Goal: Find specific page/section: Find specific page/section

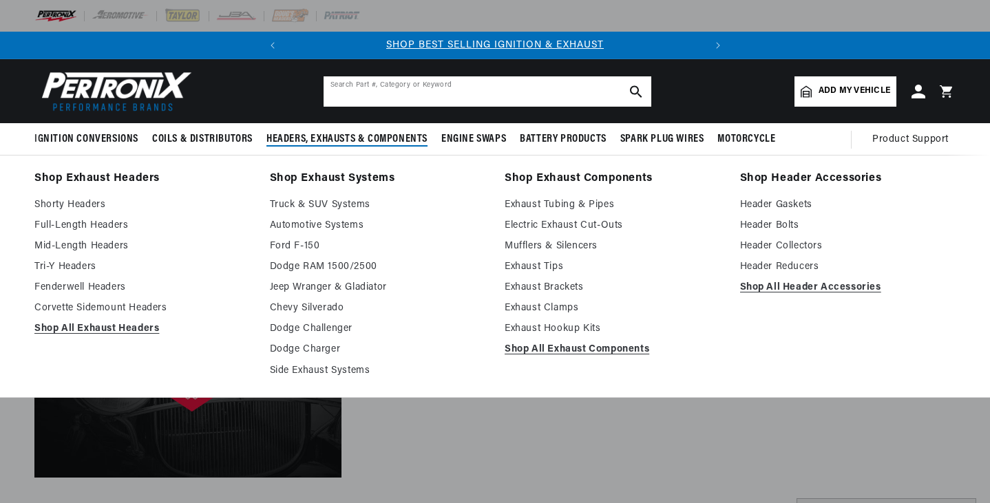
click at [425, 85] on input "text" at bounding box center [488, 91] width 328 height 30
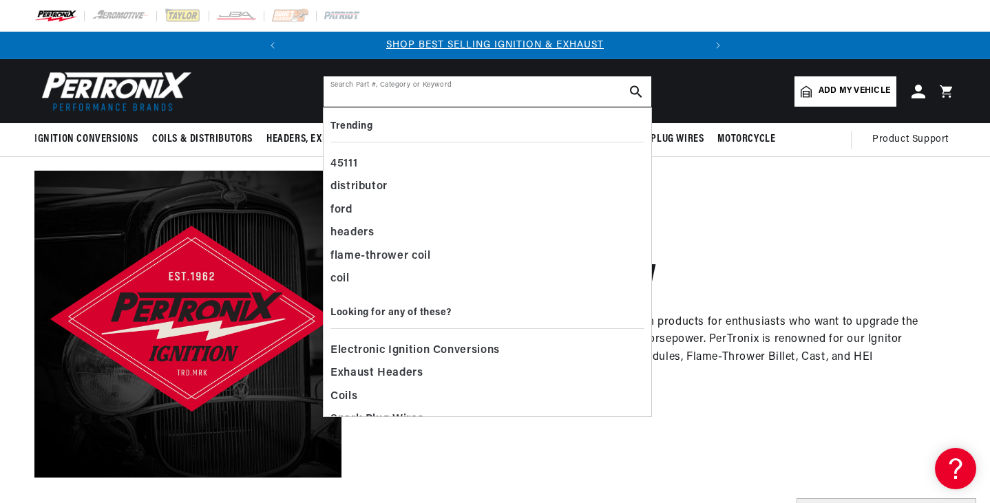
click at [373, 100] on input "text" at bounding box center [488, 91] width 328 height 30
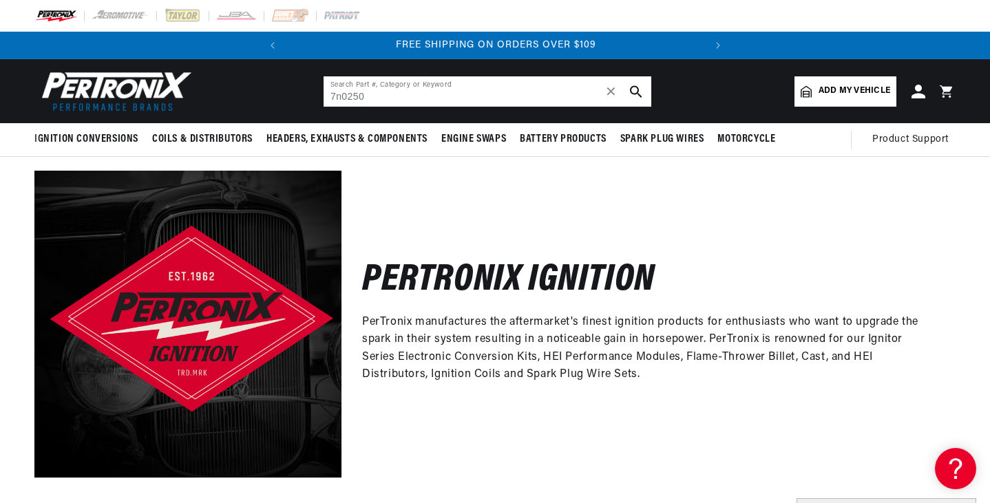
type input "7n0250"
click at [638, 87] on icon "search button" at bounding box center [636, 91] width 12 height 12
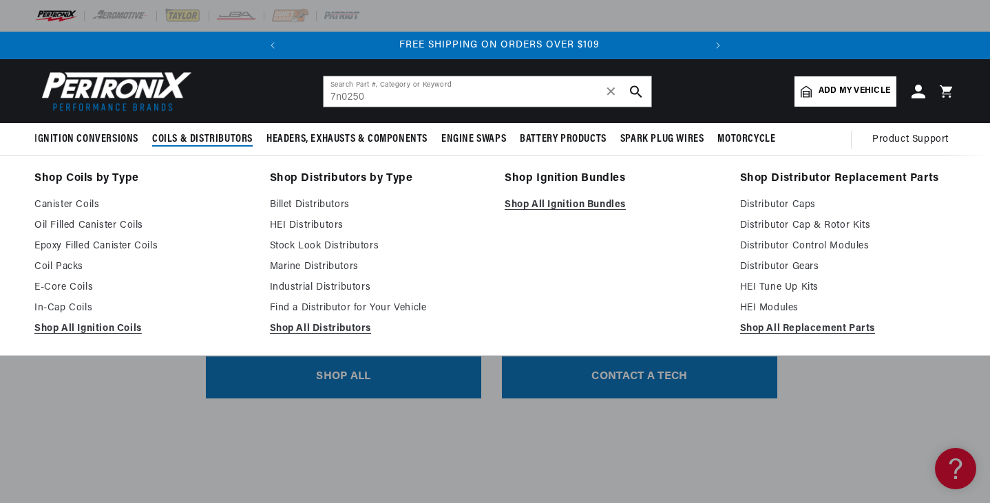
scroll to position [0, 417]
click at [286, 289] on link "Industrial Distributors" at bounding box center [378, 287] width 216 height 17
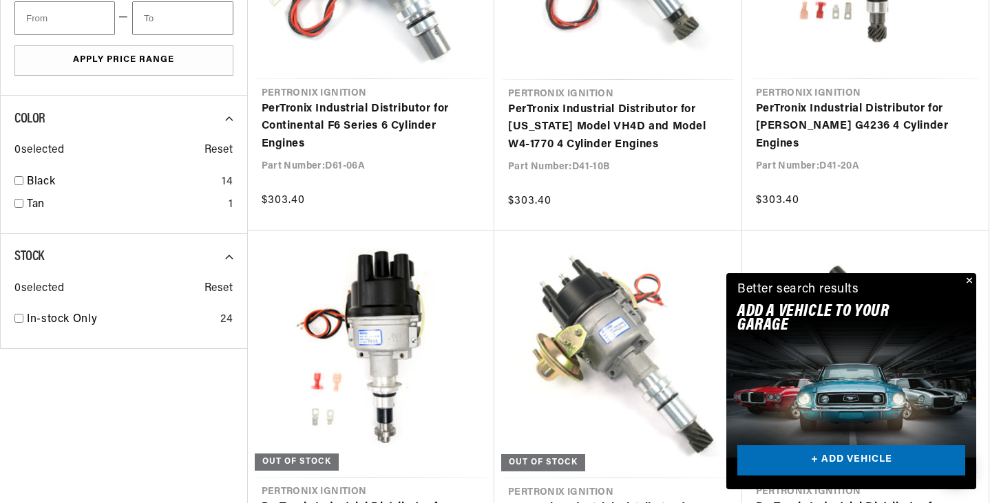
scroll to position [1308, 0]
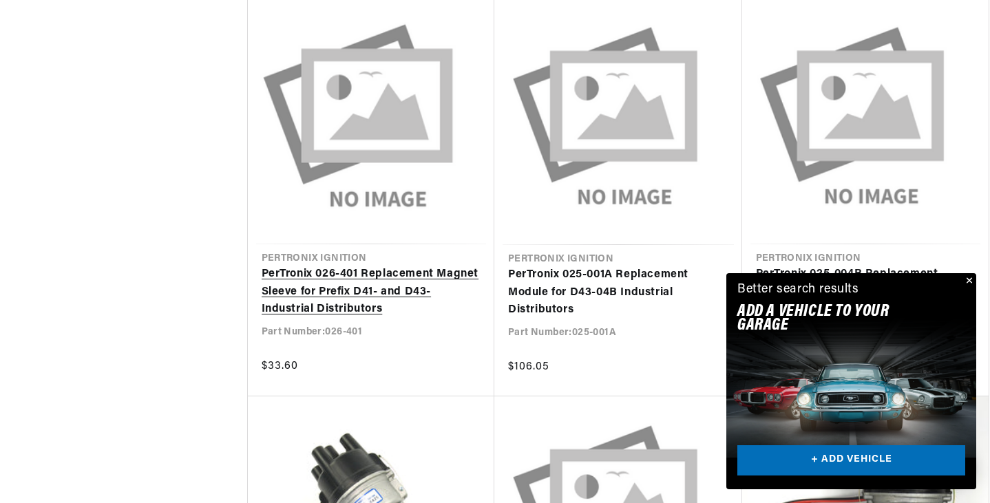
scroll to position [1859, 0]
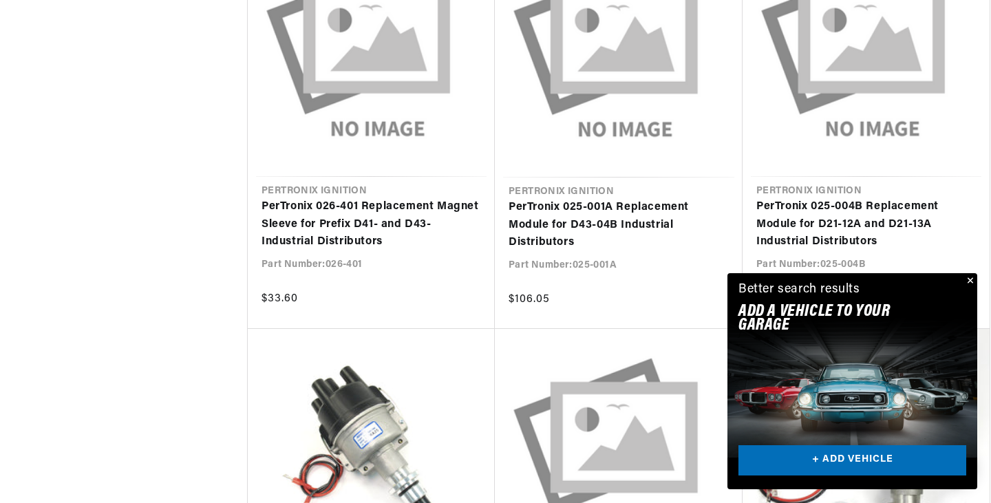
click at [973, 281] on div "Close dialog FIND THE RIGHT PARTS Take our quick quiz using the button below, a…" at bounding box center [495, 251] width 991 height 503
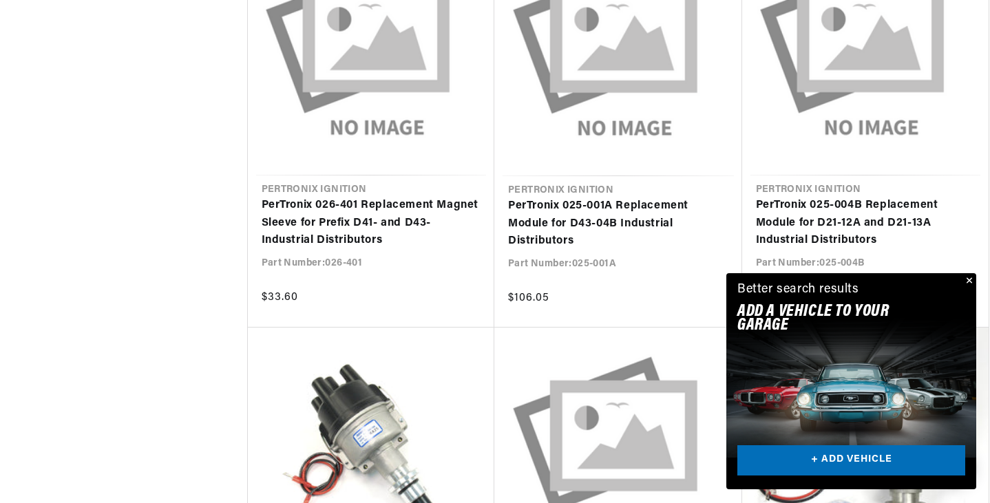
click at [971, 277] on button "Close" at bounding box center [968, 281] width 17 height 17
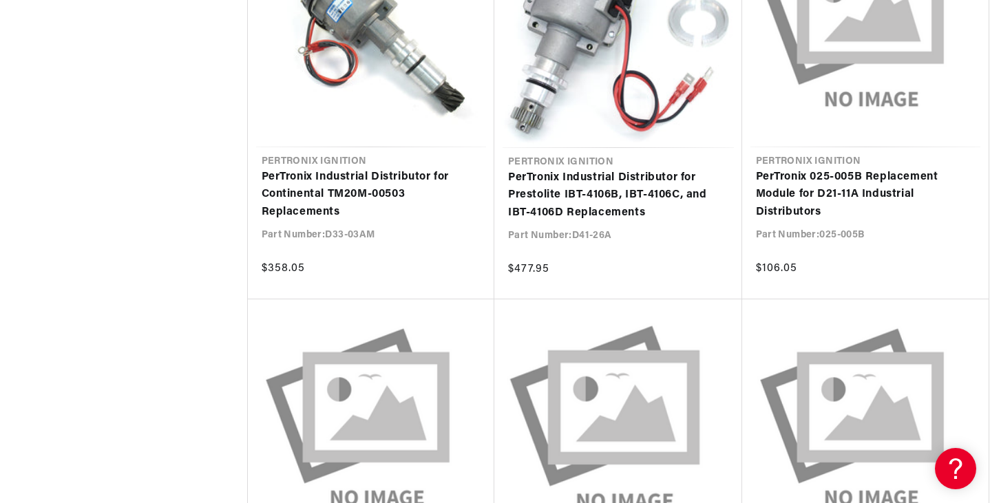
scroll to position [0, 417]
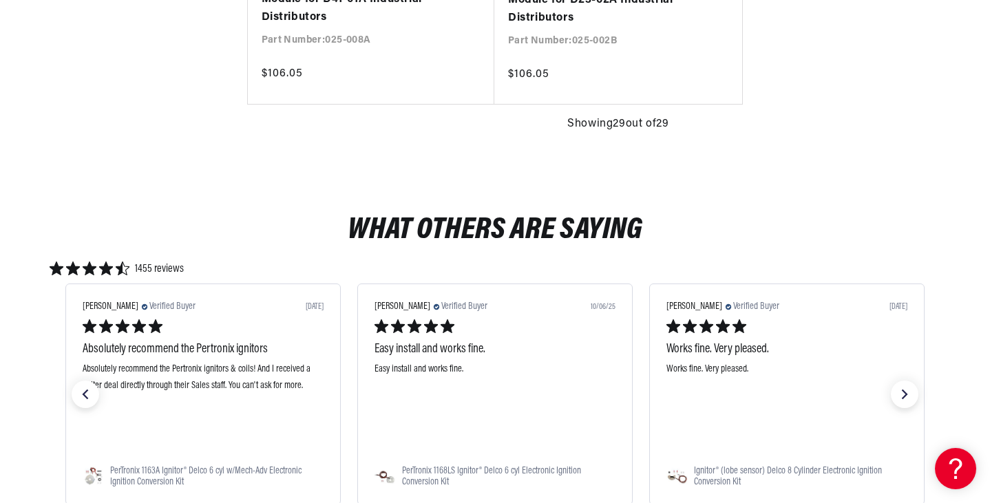
scroll to position [0, 417]
